Goal: Navigation & Orientation: Find specific page/section

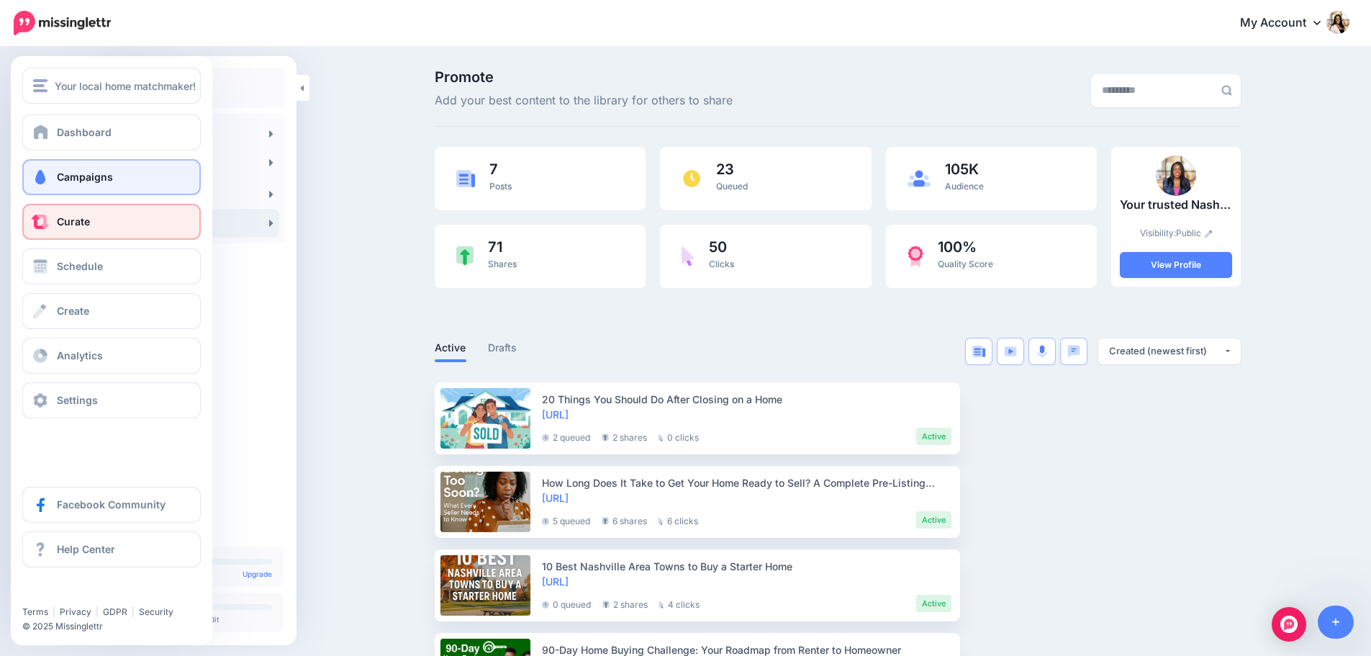
click at [69, 170] on link "Campaigns" at bounding box center [111, 177] width 179 height 36
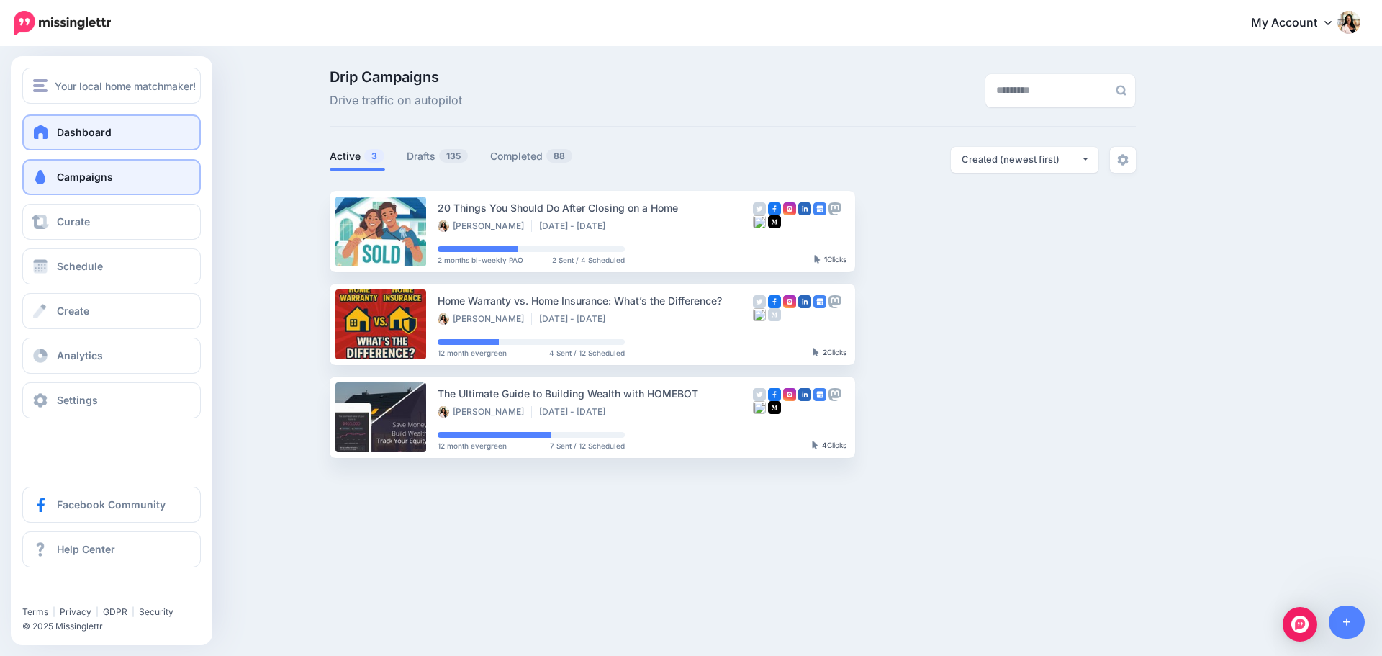
click at [118, 135] on link "Dashboard" at bounding box center [111, 132] width 179 height 36
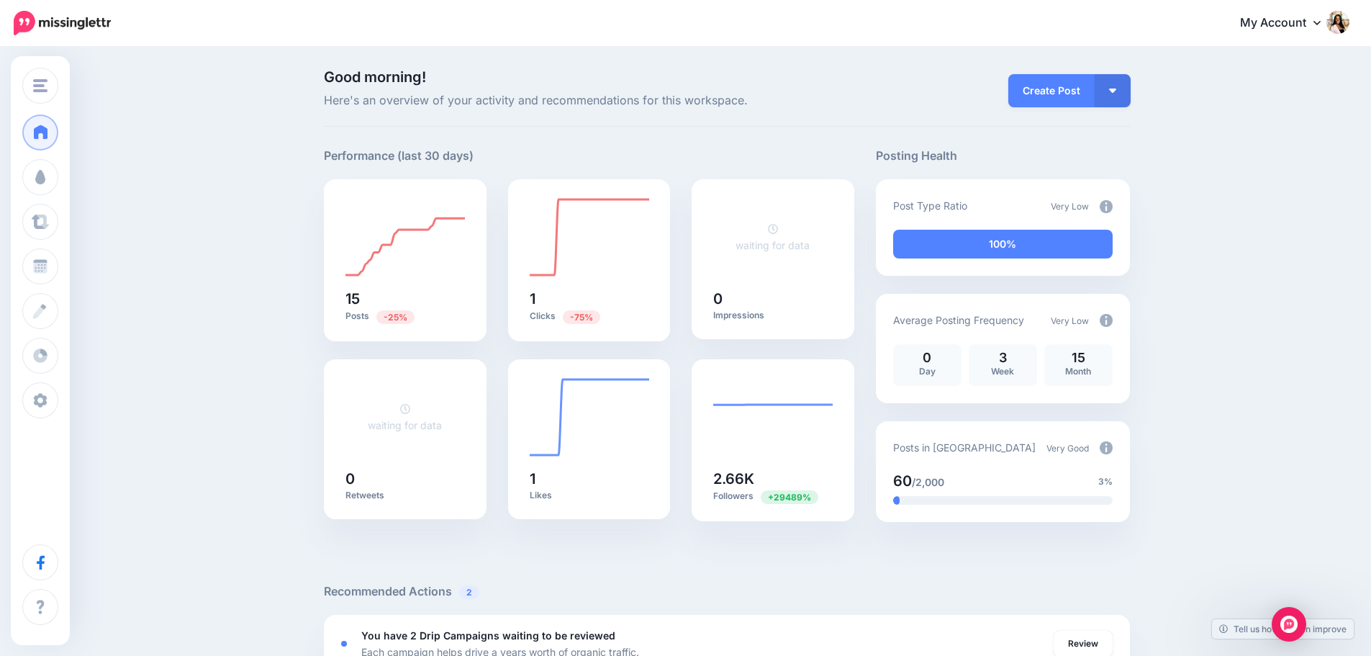
click at [1113, 319] on img at bounding box center [1106, 320] width 13 height 13
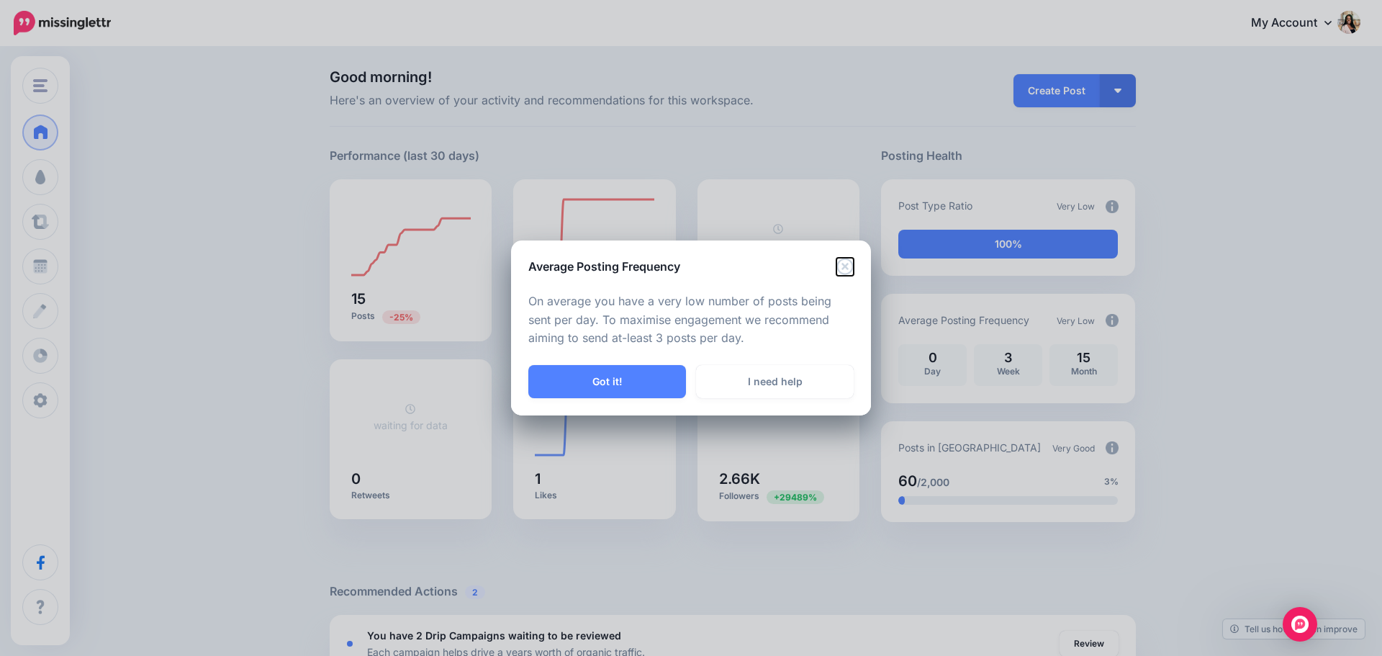
click at [852, 266] on icon "Close" at bounding box center [844, 266] width 17 height 17
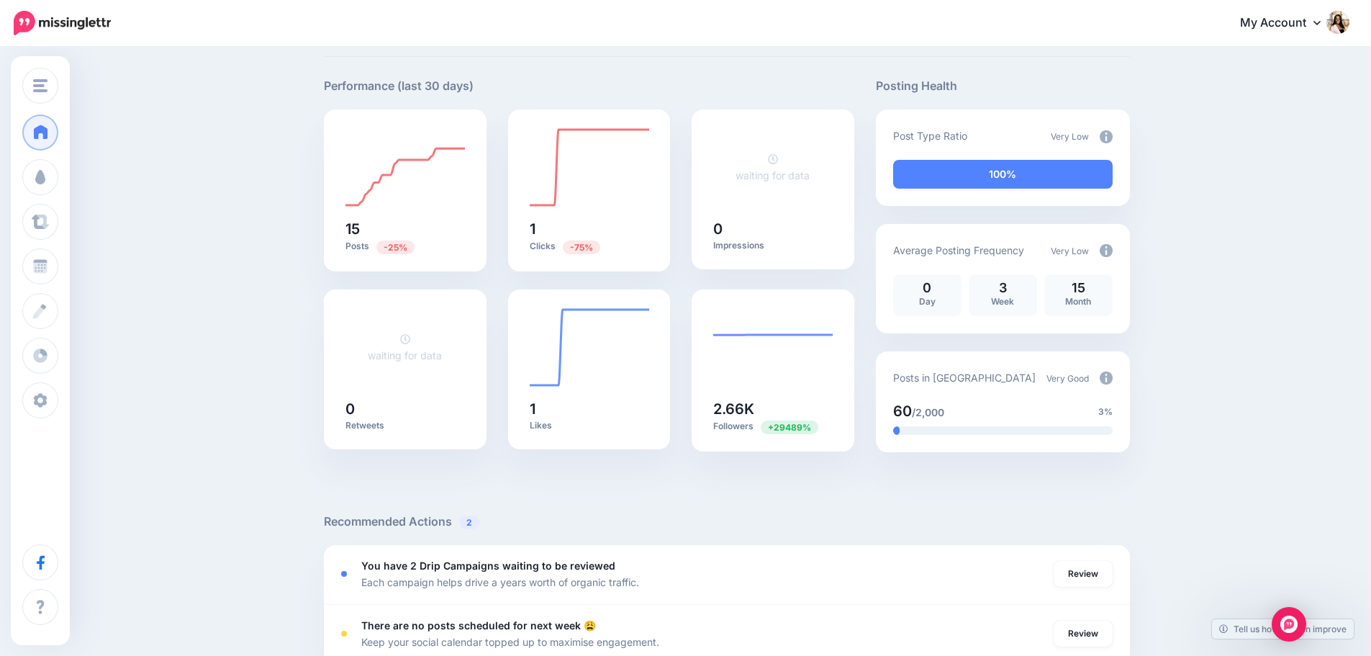
scroll to position [120, 0]
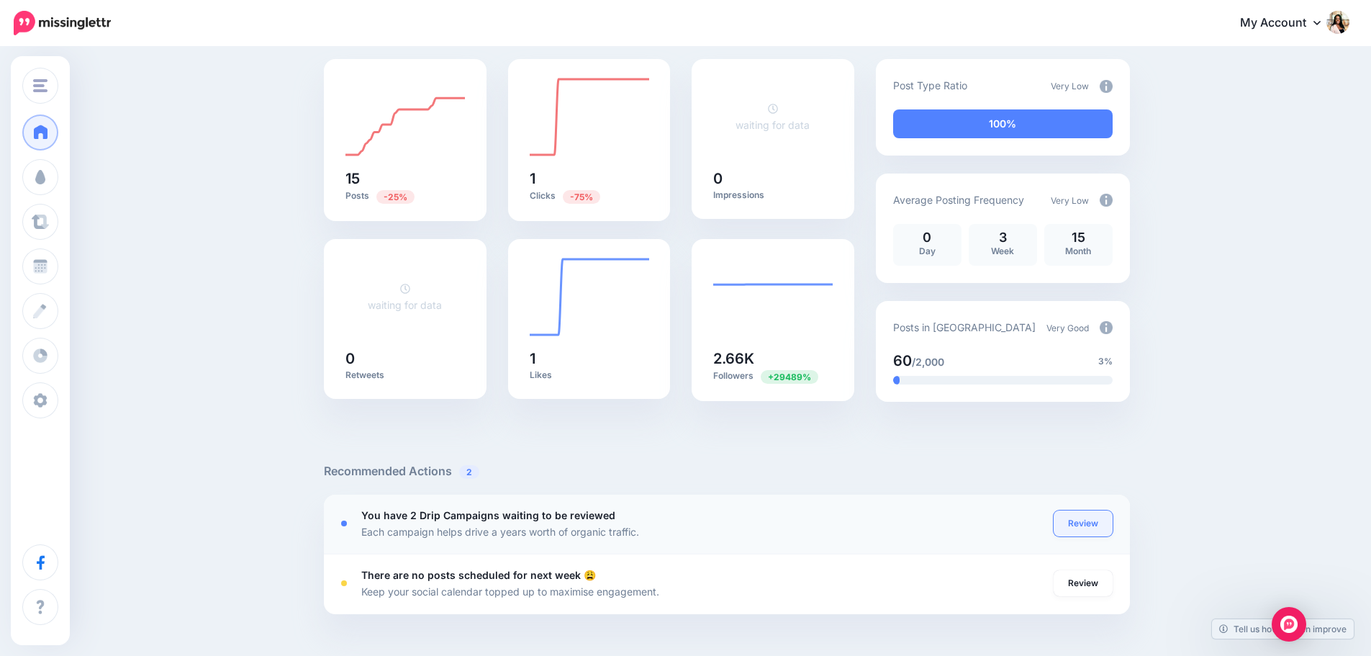
click at [1093, 519] on link "Review" at bounding box center [1083, 523] width 59 height 26
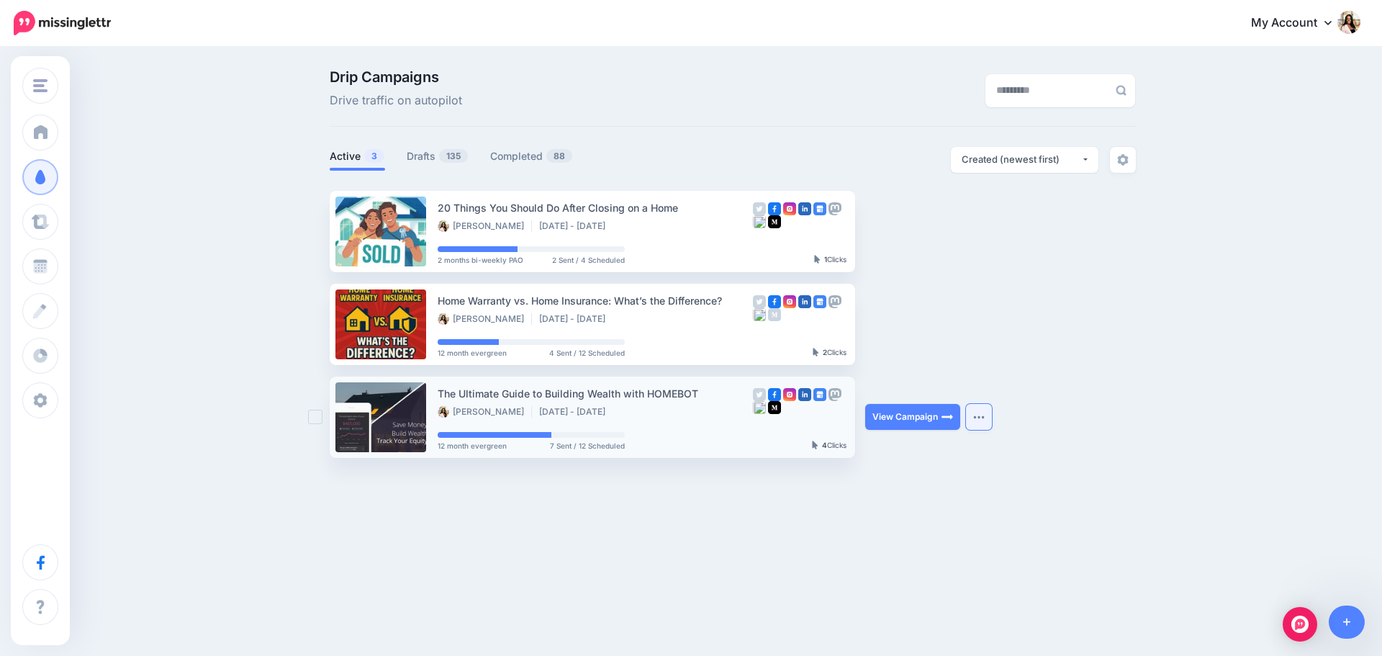
click at [979, 420] on button "button" at bounding box center [979, 417] width 26 height 26
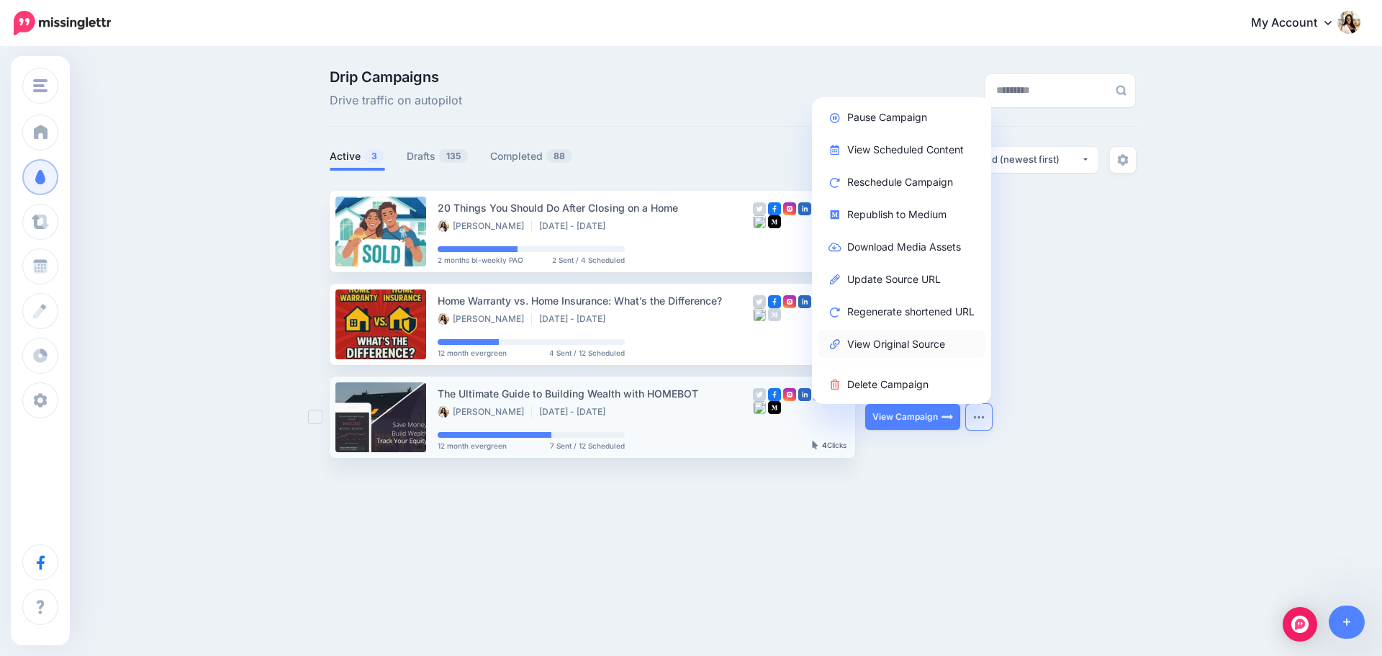
click at [926, 347] on link "View Original Source" at bounding box center [902, 344] width 168 height 28
